Goal: Information Seeking & Learning: Compare options

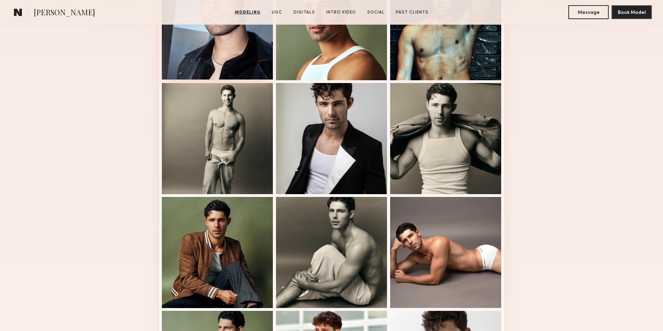
scroll to position [174, 0]
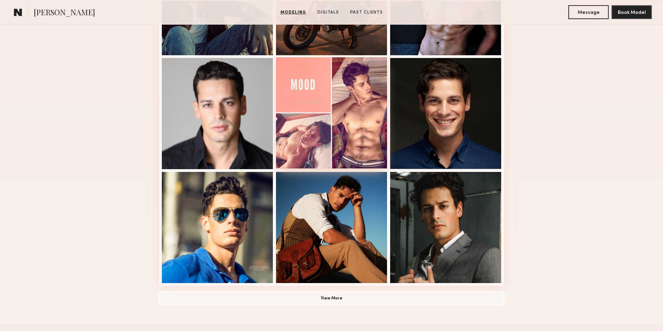
scroll to position [383, 0]
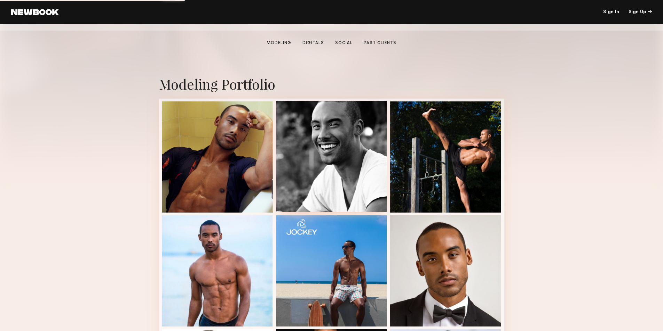
scroll to position [104, 0]
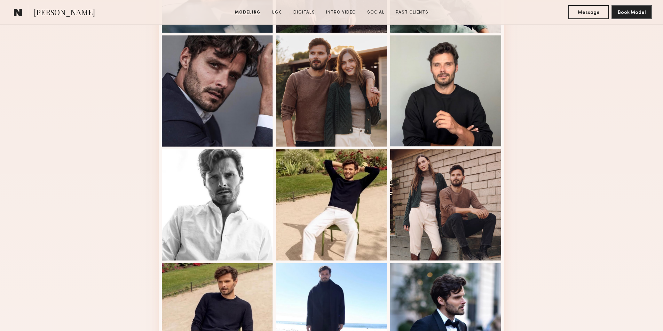
scroll to position [278, 0]
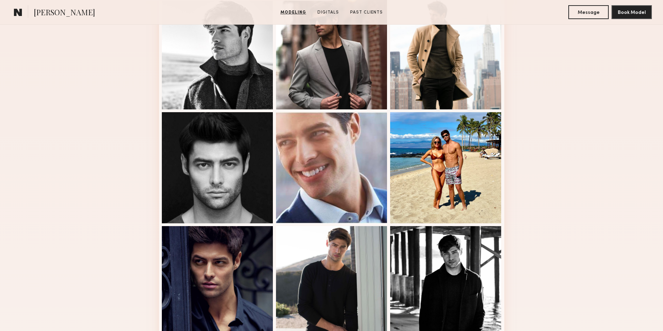
scroll to position [348, 0]
